Goal: Transaction & Acquisition: Purchase product/service

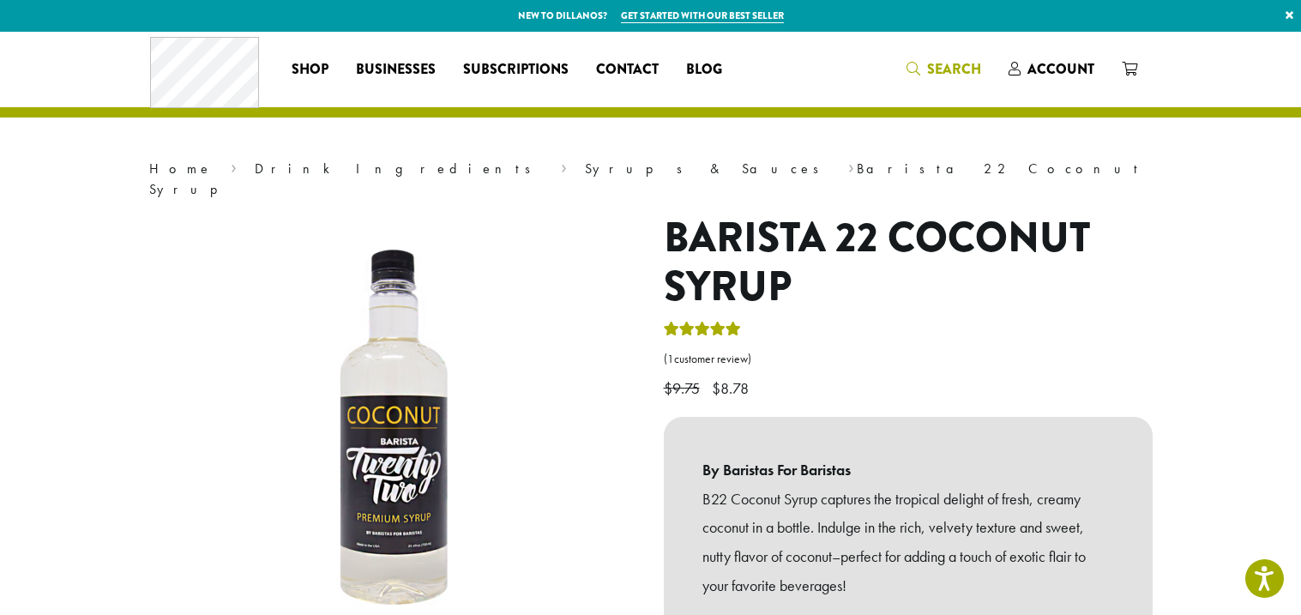
click at [942, 63] on span "Search" at bounding box center [954, 69] width 54 height 20
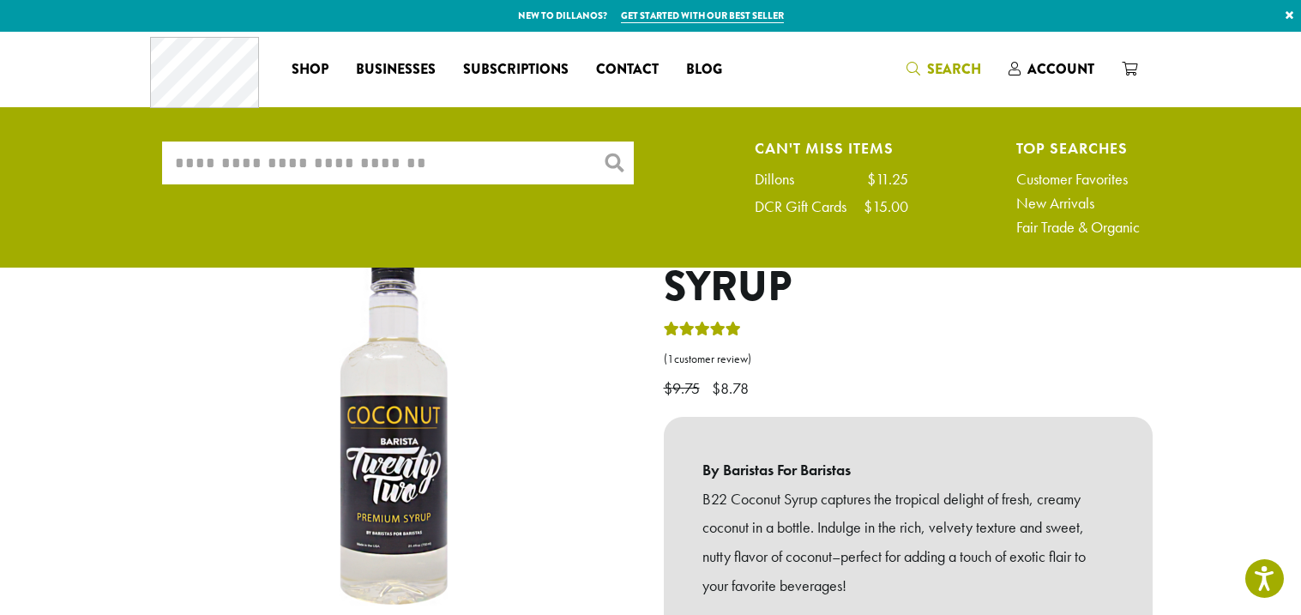
click at [523, 177] on input "What are you searching for?" at bounding box center [398, 163] width 472 height 43
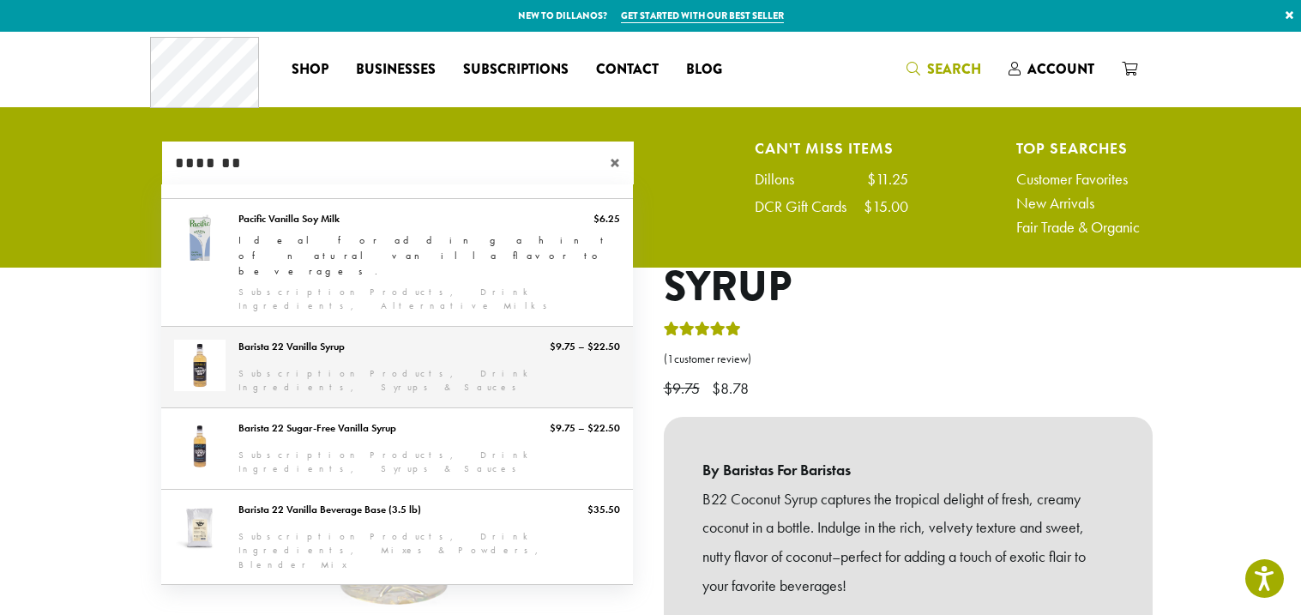
type input "*******"
click at [315, 327] on link "Barista 22 Vanilla Syrup" at bounding box center [397, 367] width 472 height 81
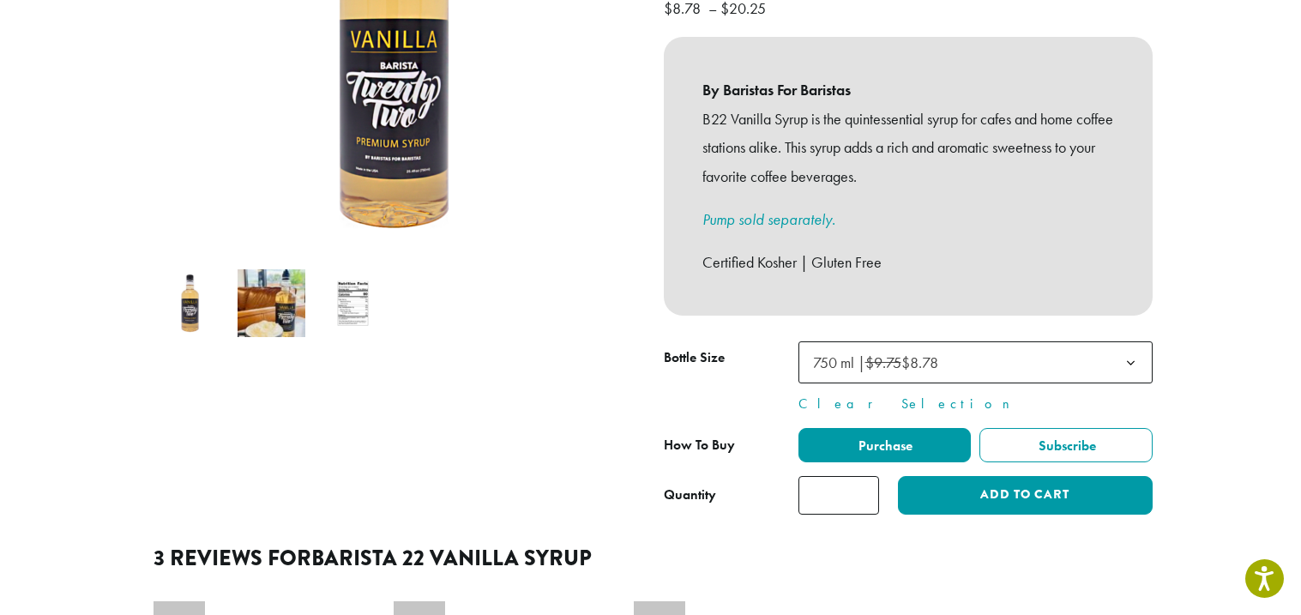
scroll to position [383, 0]
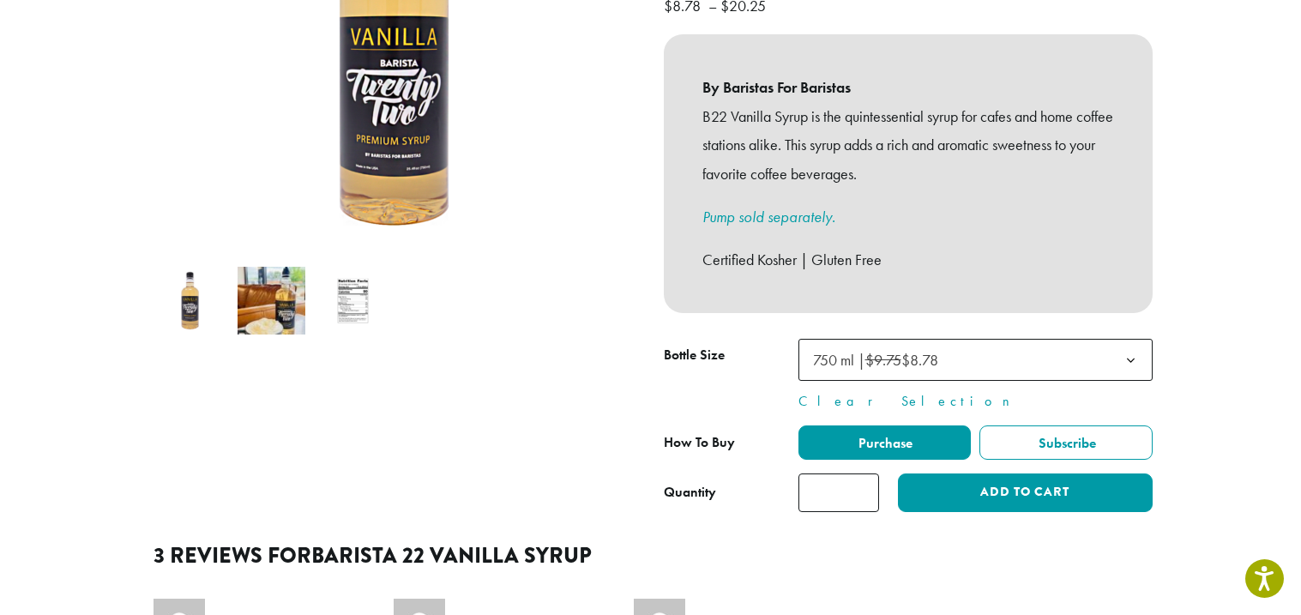
click at [930, 350] on span "750 ml | $9.75 $8.78" at bounding box center [875, 360] width 125 height 20
click at [938, 350] on span "750 ml | $9.75 $8.78" at bounding box center [875, 360] width 125 height 20
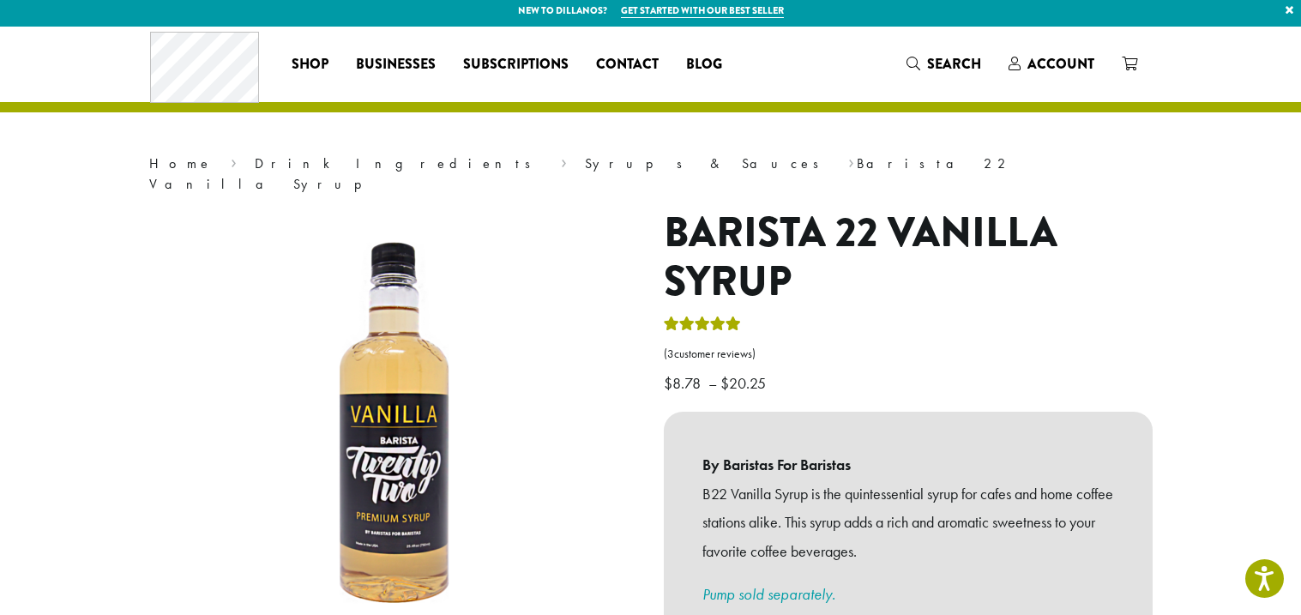
scroll to position [0, 0]
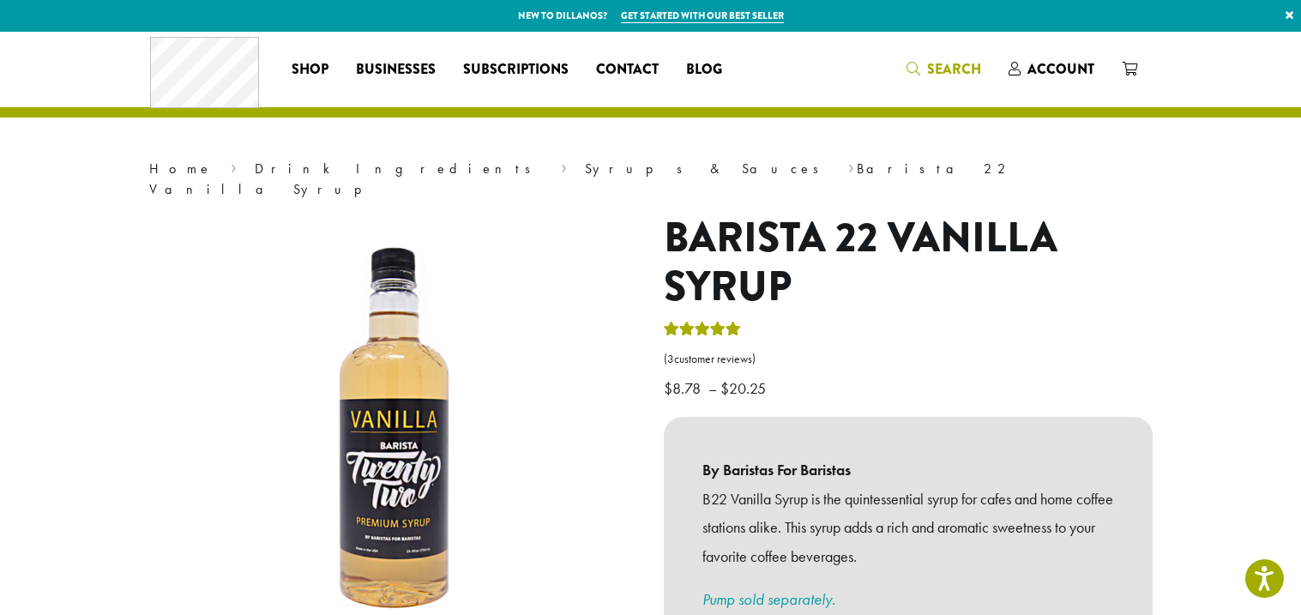
click at [967, 69] on span "Search" at bounding box center [954, 69] width 54 height 20
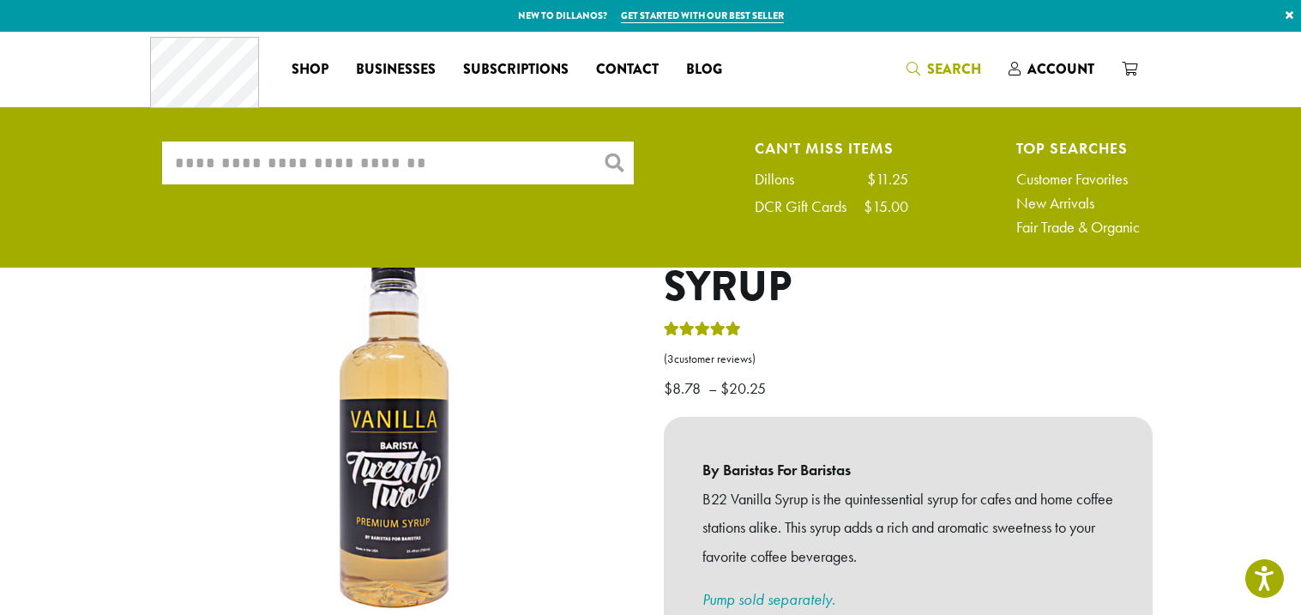
click at [297, 171] on input "What are you searching for?" at bounding box center [398, 163] width 472 height 43
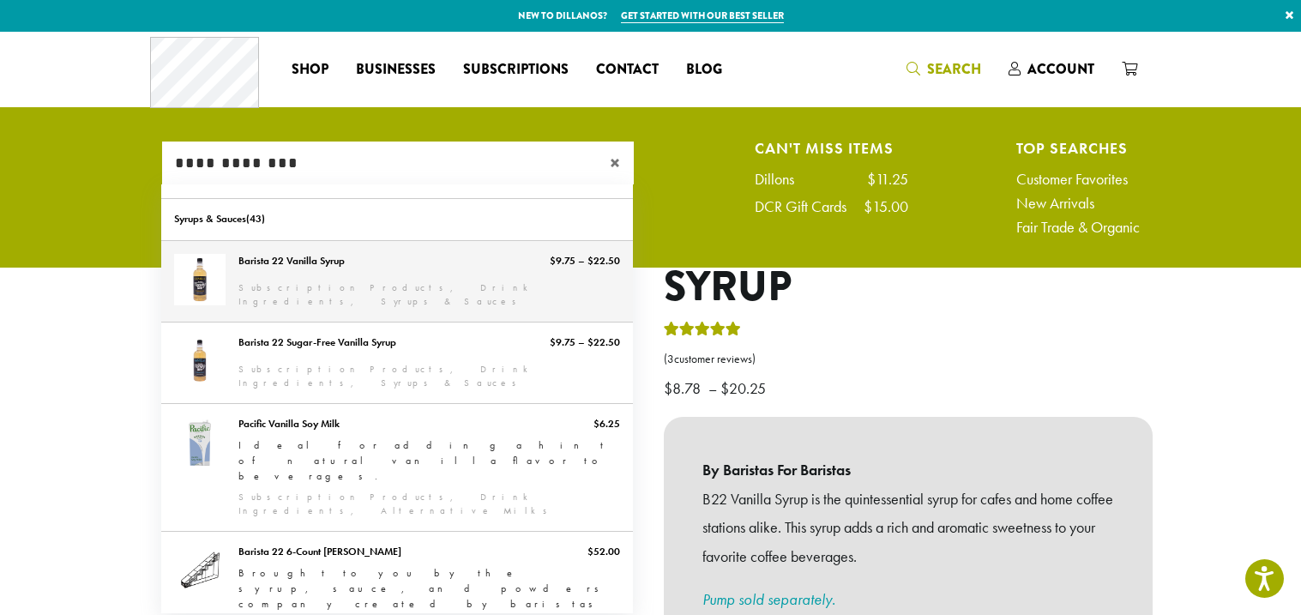
type input "**********"
click at [362, 281] on link "Barista 22 Vanilla Syrup" at bounding box center [397, 281] width 472 height 81
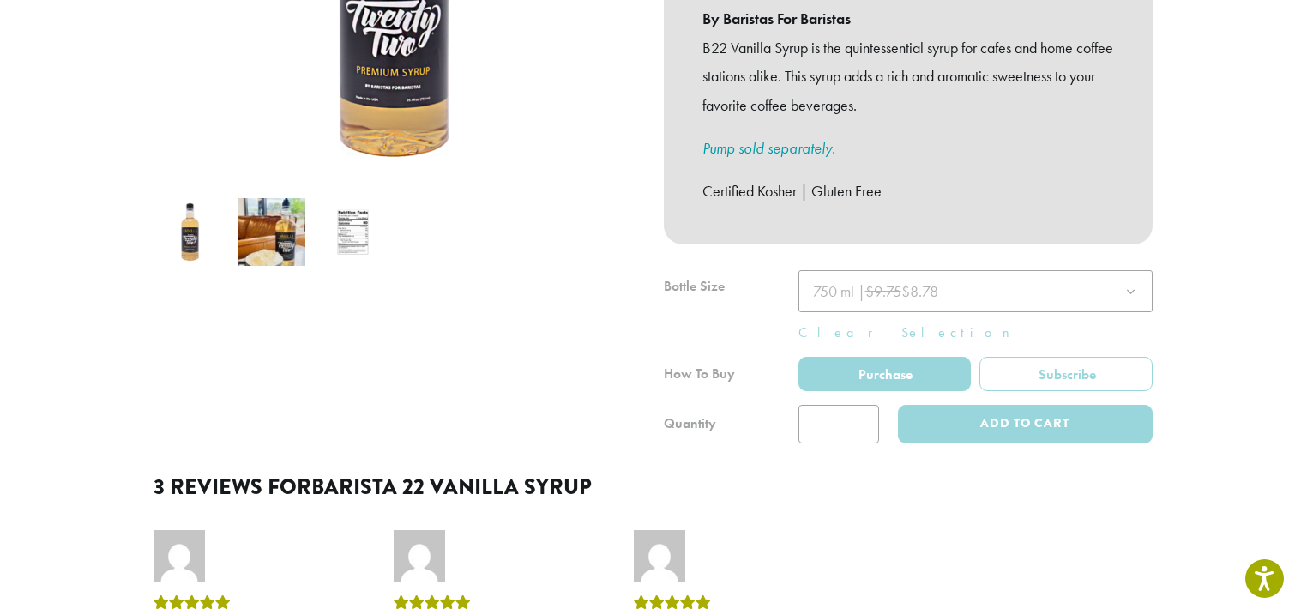
scroll to position [453, 0]
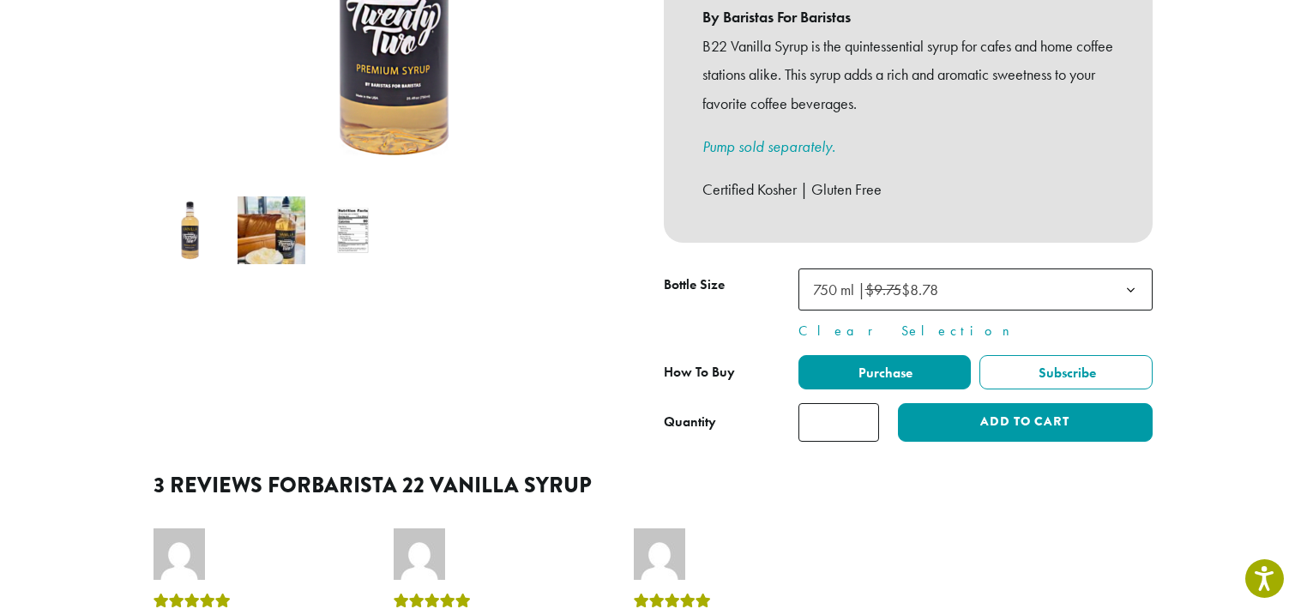
click at [971, 268] on span "750 ml | $9.75 $8.78" at bounding box center [975, 289] width 354 height 42
click at [859, 364] on span "Purchase" at bounding box center [884, 373] width 57 height 18
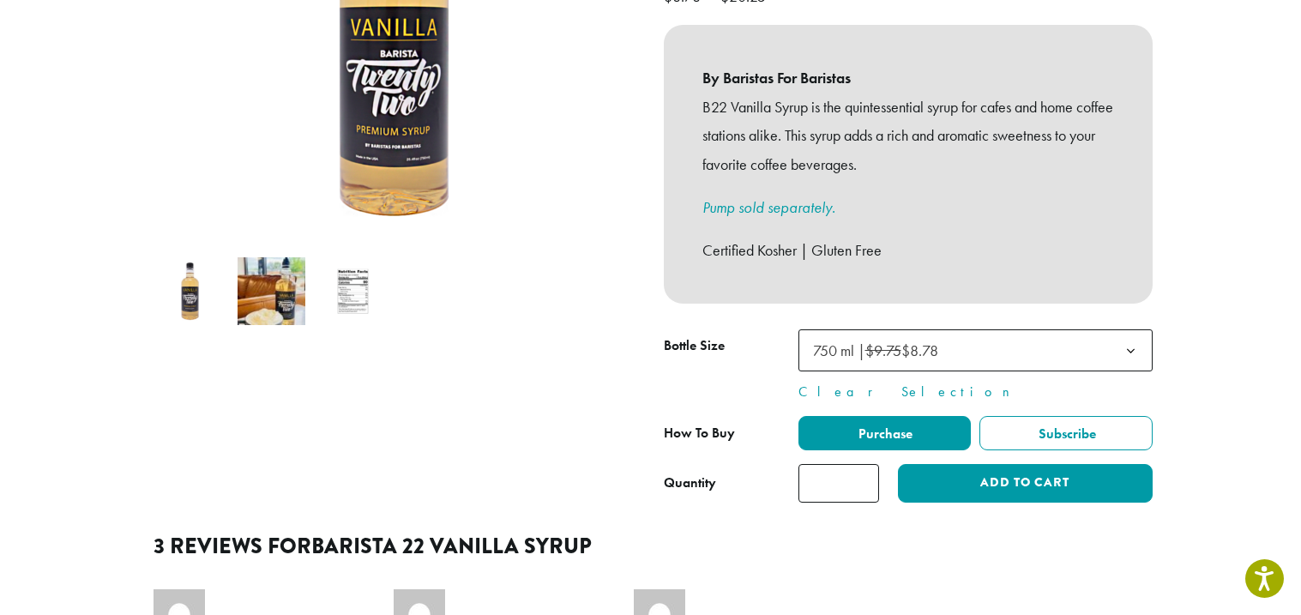
scroll to position [393, 0]
click at [856, 463] on input "*" at bounding box center [838, 482] width 81 height 39
click at [931, 340] on span "750 ml | $9.75 $8.78" at bounding box center [875, 350] width 125 height 20
click at [850, 463] on input "**" at bounding box center [838, 482] width 81 height 39
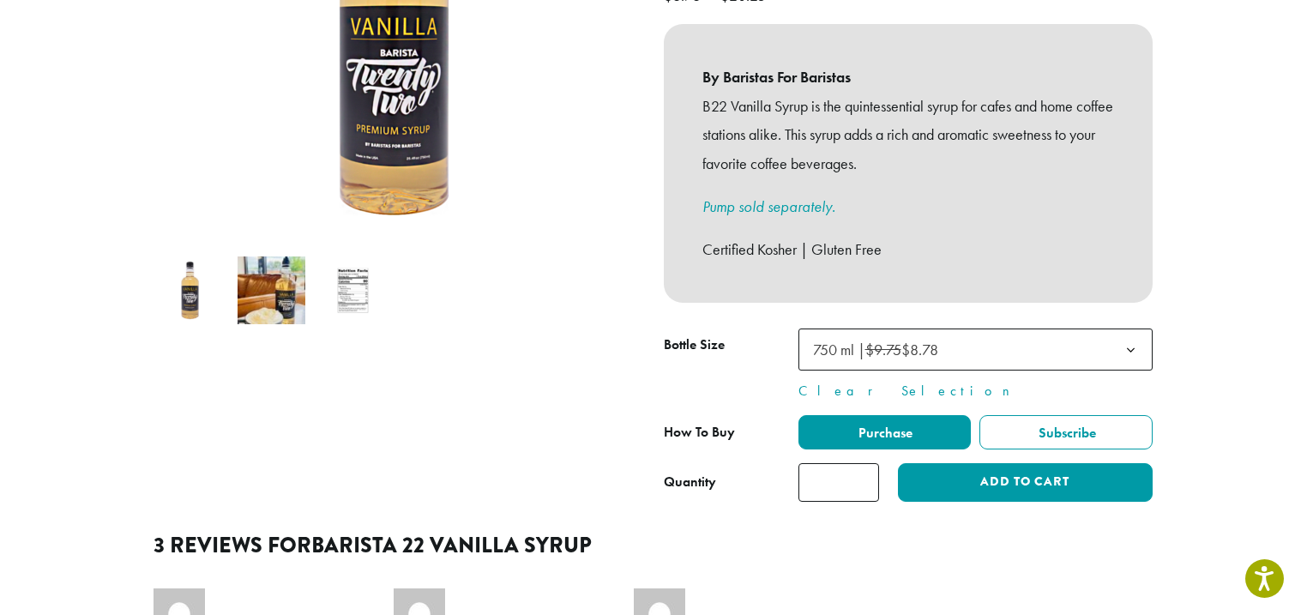
type input "*"
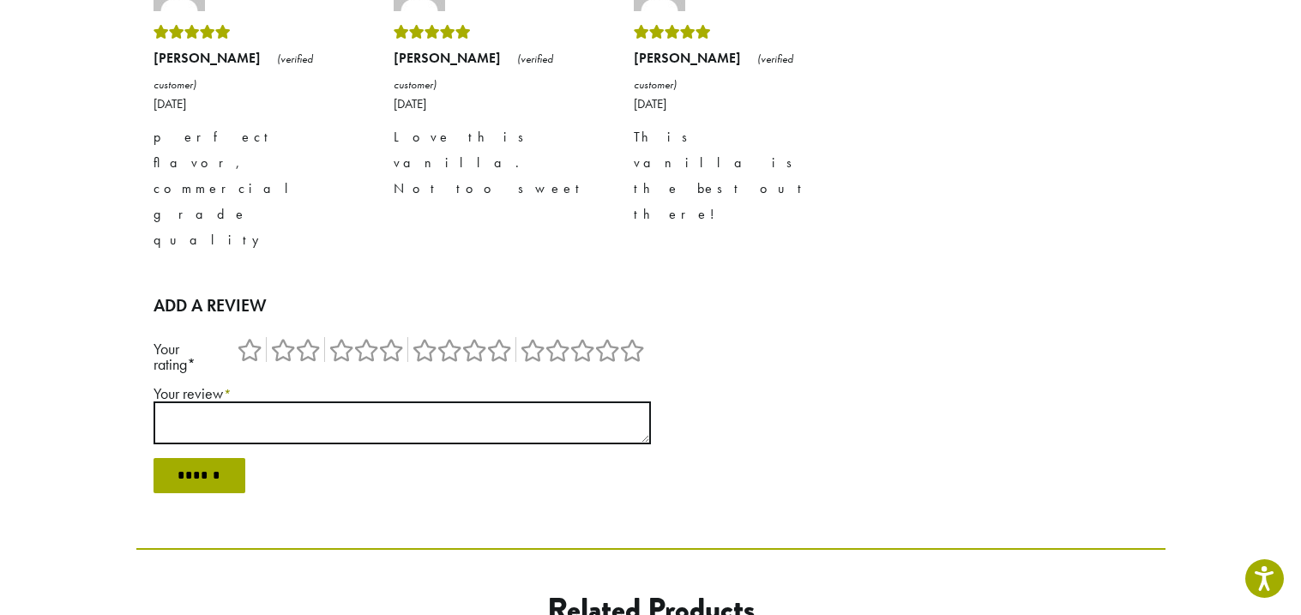
scroll to position [0, 0]
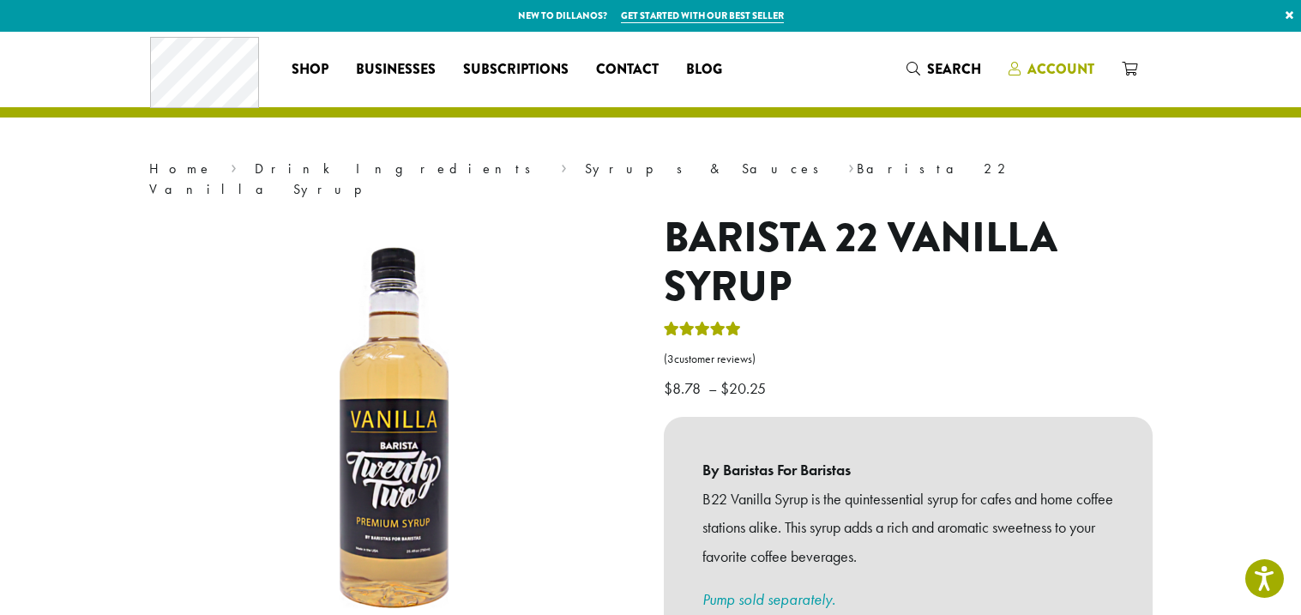
click at [1085, 65] on span "Account" at bounding box center [1060, 69] width 67 height 20
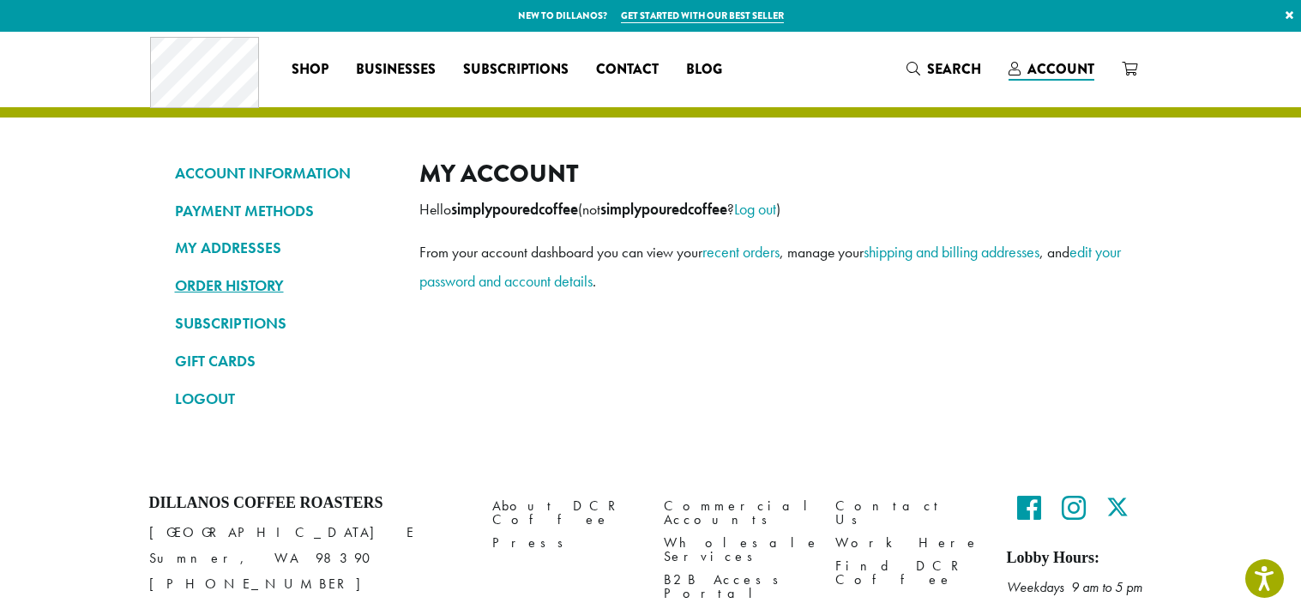
click at [210, 290] on link "ORDER HISTORY" at bounding box center [284, 285] width 219 height 29
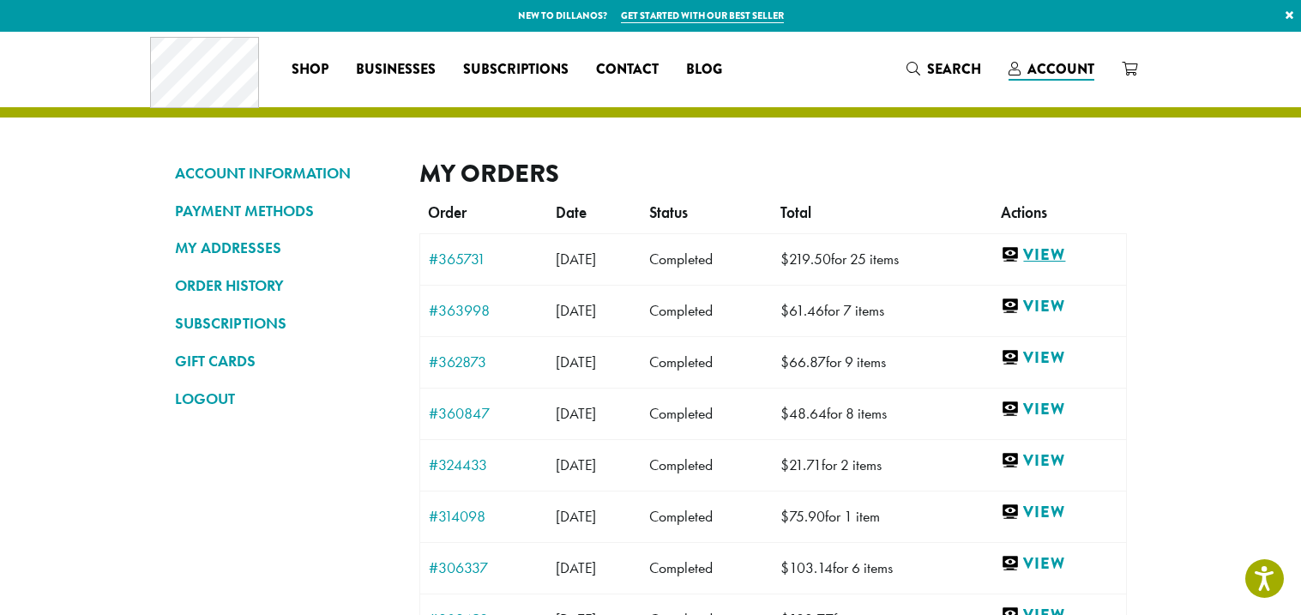
click at [1075, 256] on link "View" at bounding box center [1059, 254] width 116 height 21
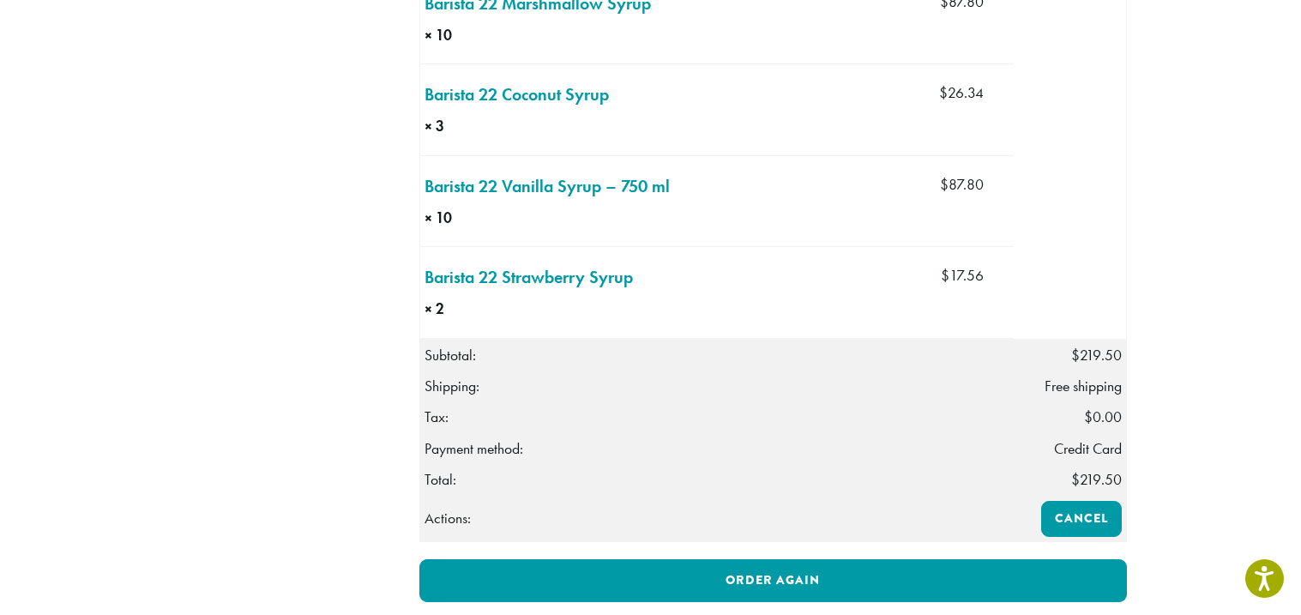
scroll to position [685, 0]
